Goal: Information Seeking & Learning: Learn about a topic

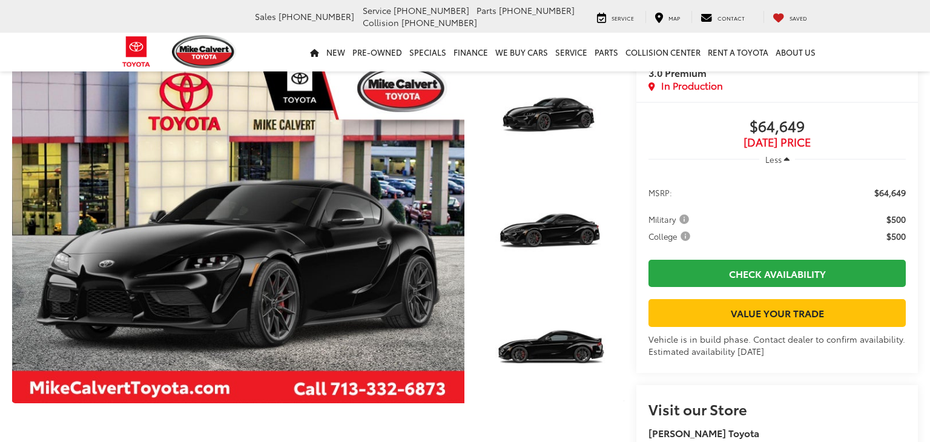
scroll to position [53, 0]
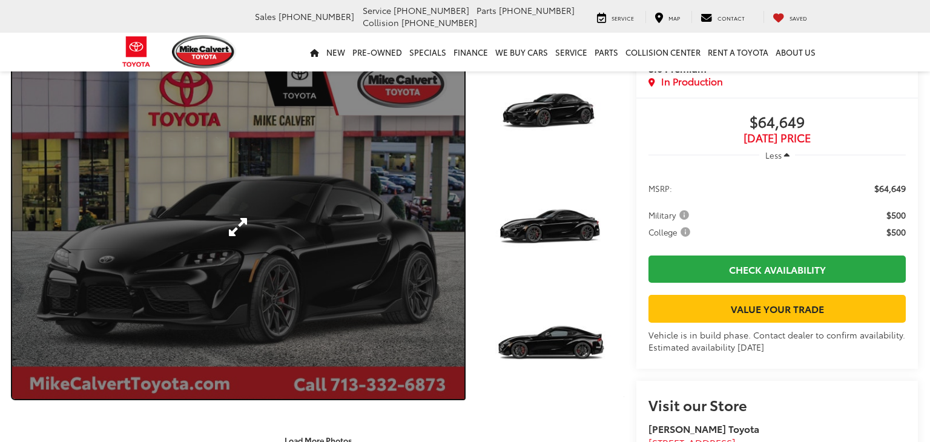
click at [349, 232] on link "Expand Photo 0" at bounding box center [238, 227] width 452 height 343
click at [229, 217] on link "Expand Photo 0" at bounding box center [238, 227] width 452 height 343
click at [239, 226] on link "Expand Photo 0" at bounding box center [238, 227] width 452 height 343
